Goal: Information Seeking & Learning: Learn about a topic

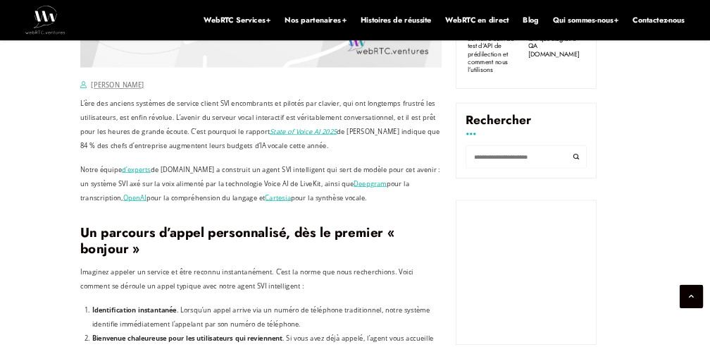
scroll to position [1014, 0]
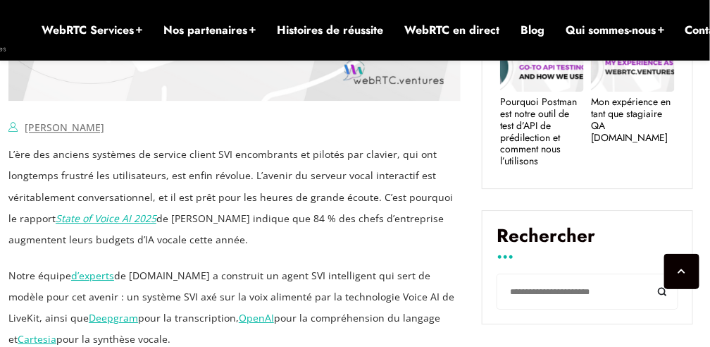
drag, startPoint x: 1035, startPoint y: 0, endPoint x: 223, endPoint y: 136, distance: 823.4
click at [223, 136] on div "[PERSON_NAME] Comments Off on Building a Smart IVR Agent System with LiveKit Vo…" at bounding box center [234, 127] width 452 height 21
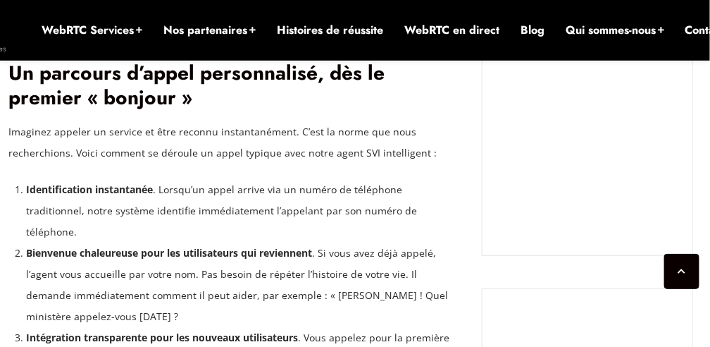
scroll to position [1333, 0]
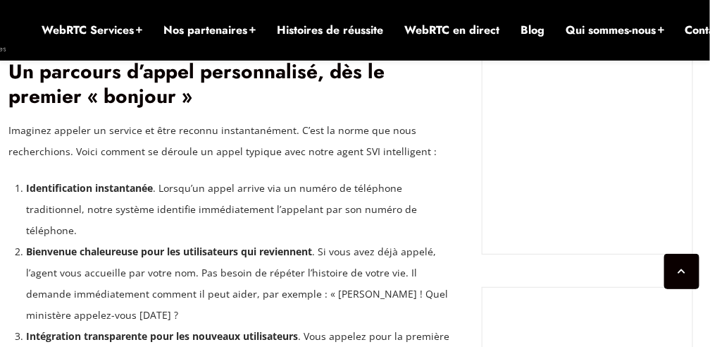
click at [220, 125] on p "Imaginez appeler un service et être reconnu instantanément. C’est la norme que …" at bounding box center [234, 141] width 452 height 42
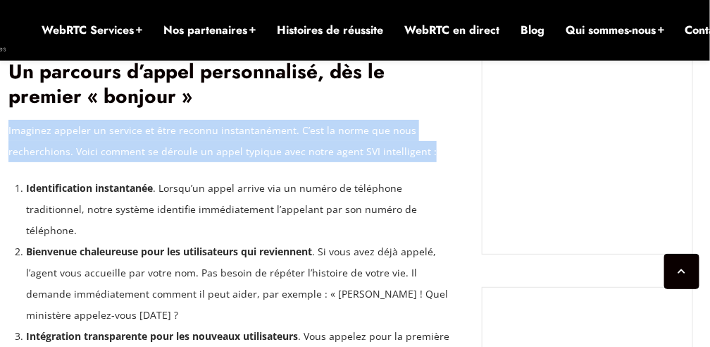
click at [220, 125] on p "Imaginez appeler un service et être reconnu instantanément. C’est la norme que …" at bounding box center [234, 141] width 452 height 42
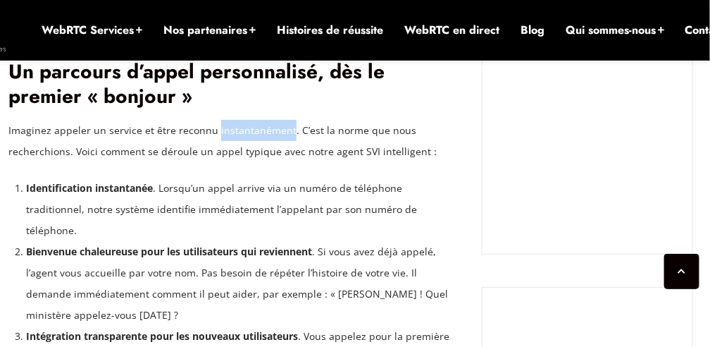
click at [220, 125] on p "Imaginez appeler un service et être reconnu instantanément. C’est la norme que …" at bounding box center [234, 141] width 452 height 42
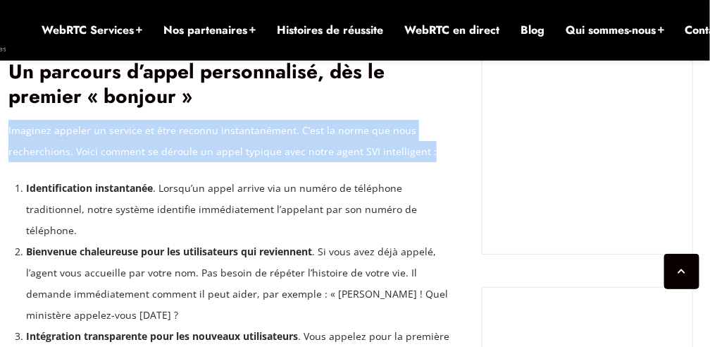
click at [220, 125] on p "Imaginez appeler un service et être reconnu instantanément. C’est la norme que …" at bounding box center [234, 141] width 452 height 42
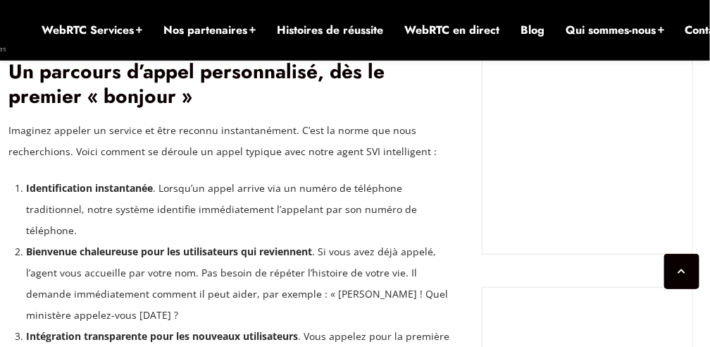
drag, startPoint x: 220, startPoint y: 125, endPoint x: 243, endPoint y: 167, distance: 47.9
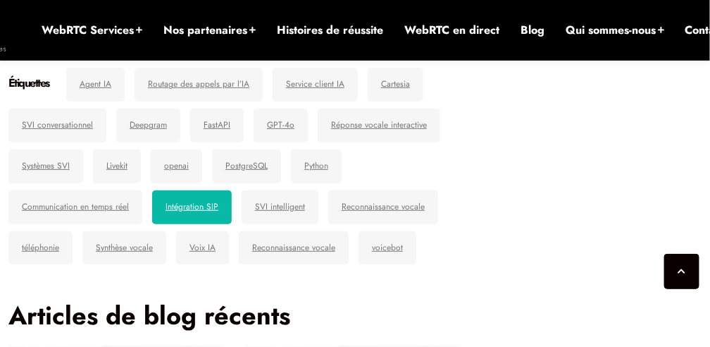
scroll to position [4075, 0]
